Goal: Task Accomplishment & Management: Use online tool/utility

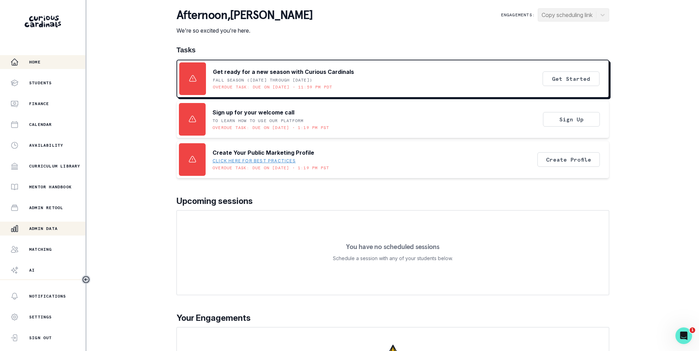
click at [52, 226] on p "Admin Data" at bounding box center [43, 229] width 28 height 6
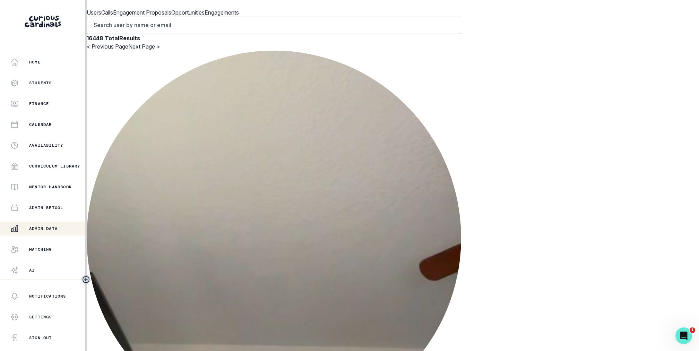
click at [171, 17] on p "Engagement Proposals" at bounding box center [142, 12] width 58 height 8
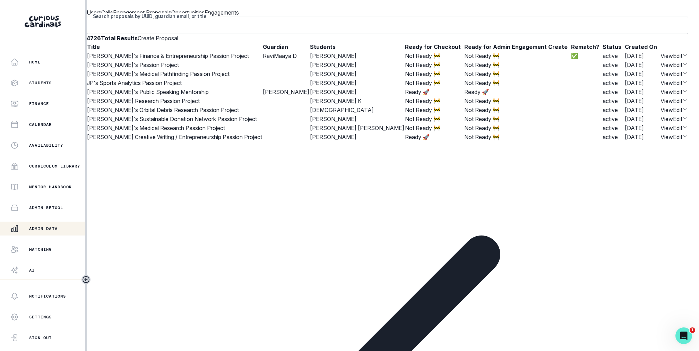
click at [347, 34] on input "Search proposals by UUID, guardian email, or title" at bounding box center [387, 25] width 601 height 17
type input "adaugo"
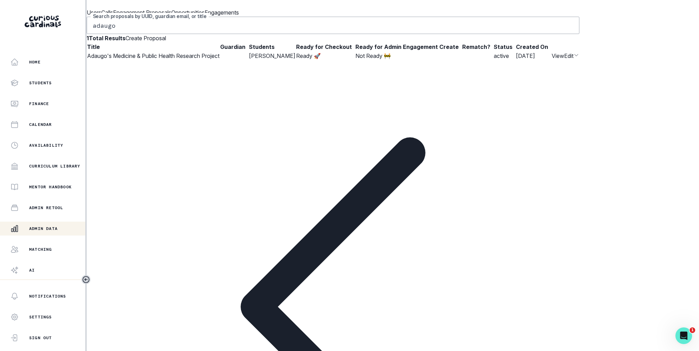
click at [573, 60] on button "Edit" at bounding box center [568, 56] width 9 height 8
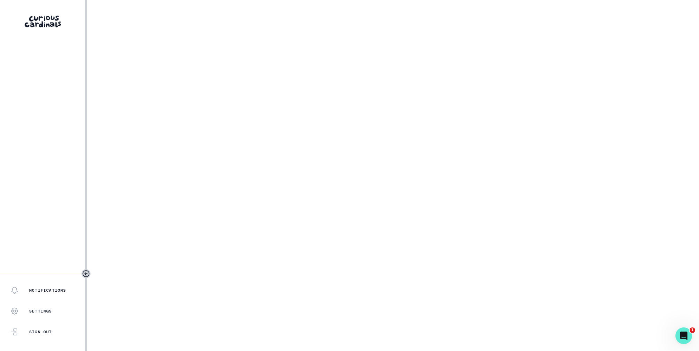
select select "2e0e0867-17d0-41a8-92b9-7b446b3bc83e"
select select "519877f8-d88f-48d5-b35a-d9ce14346d72"
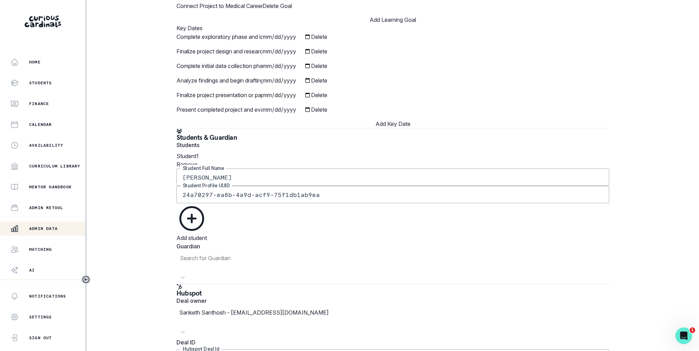
scroll to position [868, 0]
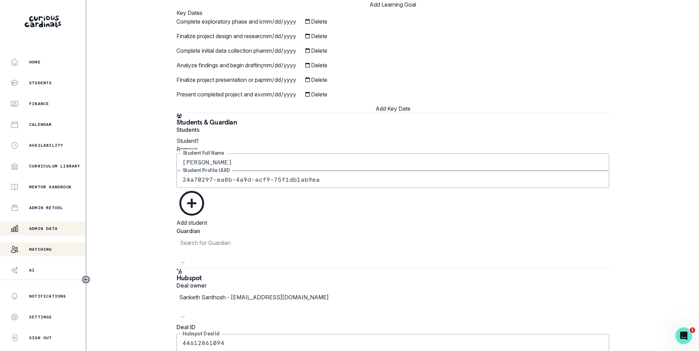
click at [63, 250] on div "Matching" at bounding box center [47, 249] width 75 height 8
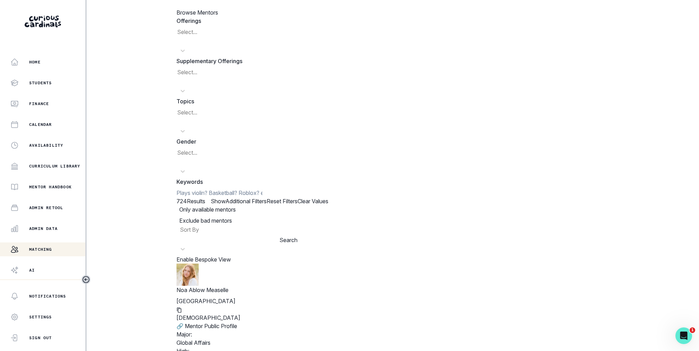
click at [213, 189] on input at bounding box center [219, 193] width 86 height 8
type input "[PERSON_NAME]"
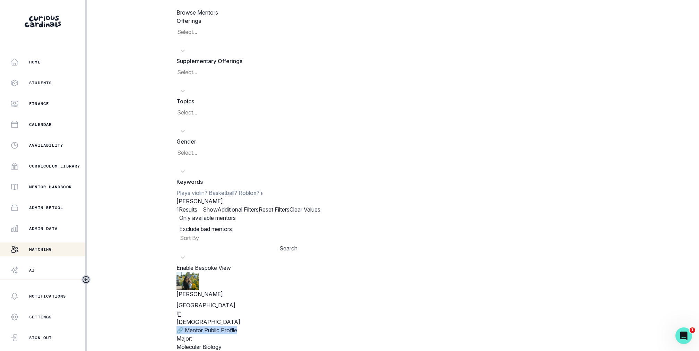
click at [330, 272] on div "[PERSON_NAME] [GEOGRAPHIC_DATA] [DEMOGRAPHIC_DATA] 🔗 Mentor Public Profile Majo…" at bounding box center [392, 353] width 432 height 163
